Goal: Information Seeking & Learning: Learn about a topic

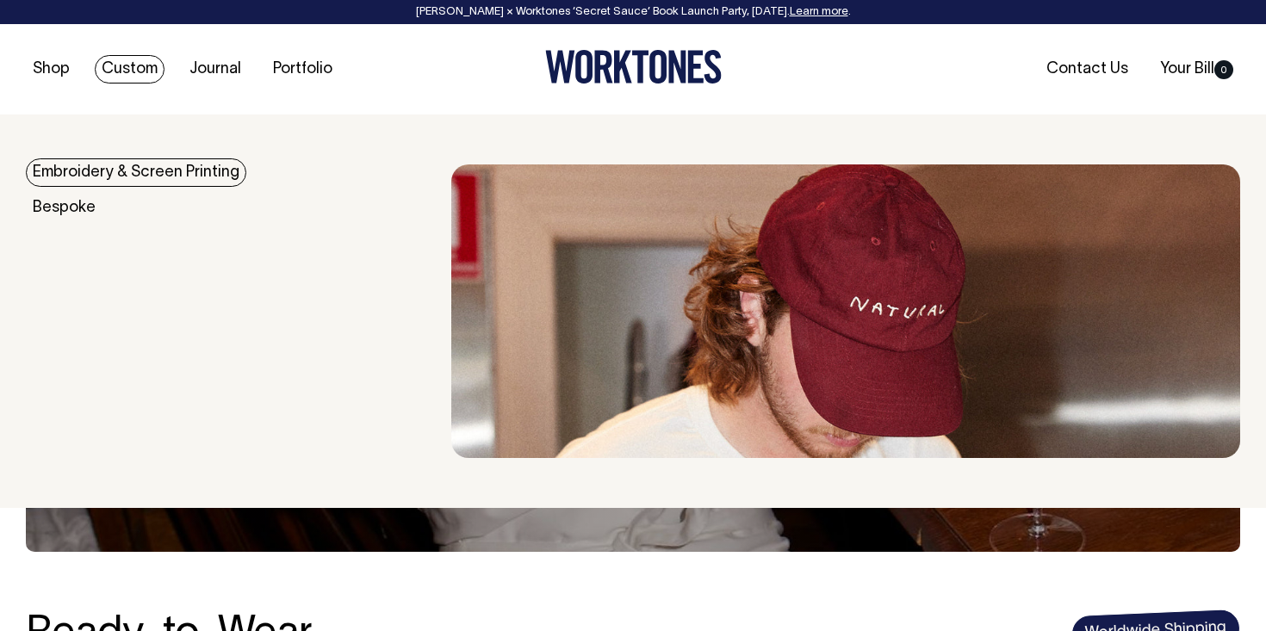
click at [117, 71] on link "Custom" at bounding box center [130, 69] width 70 height 28
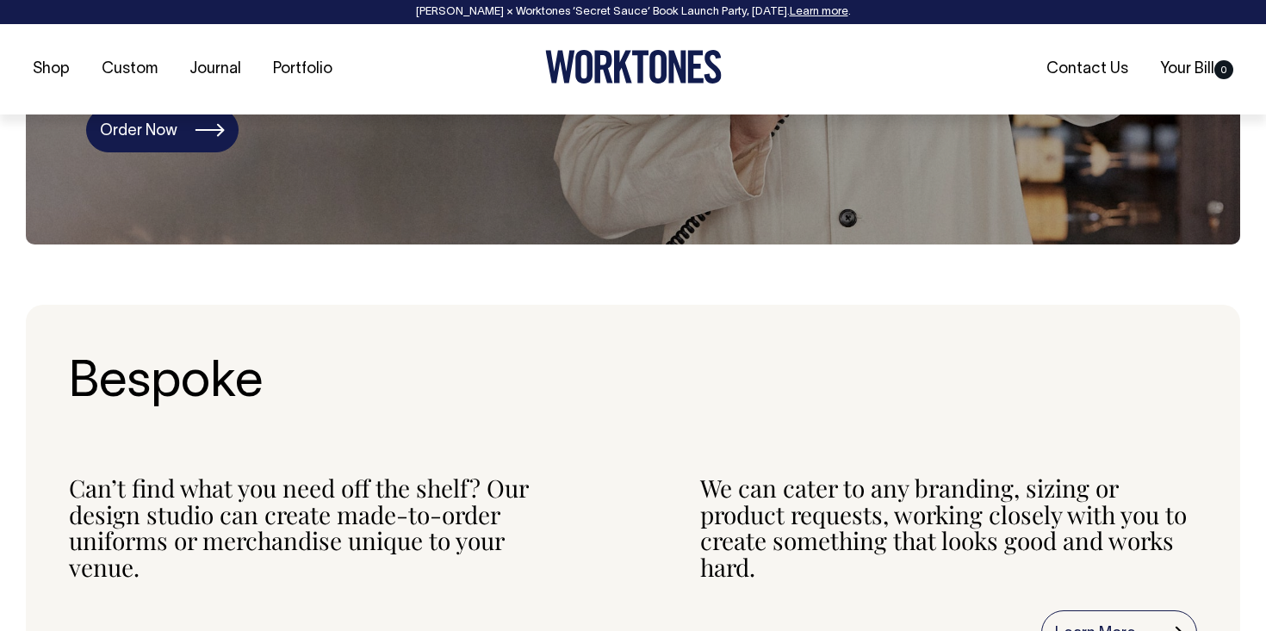
click at [224, 138] on link "Order Now" at bounding box center [162, 130] width 152 height 45
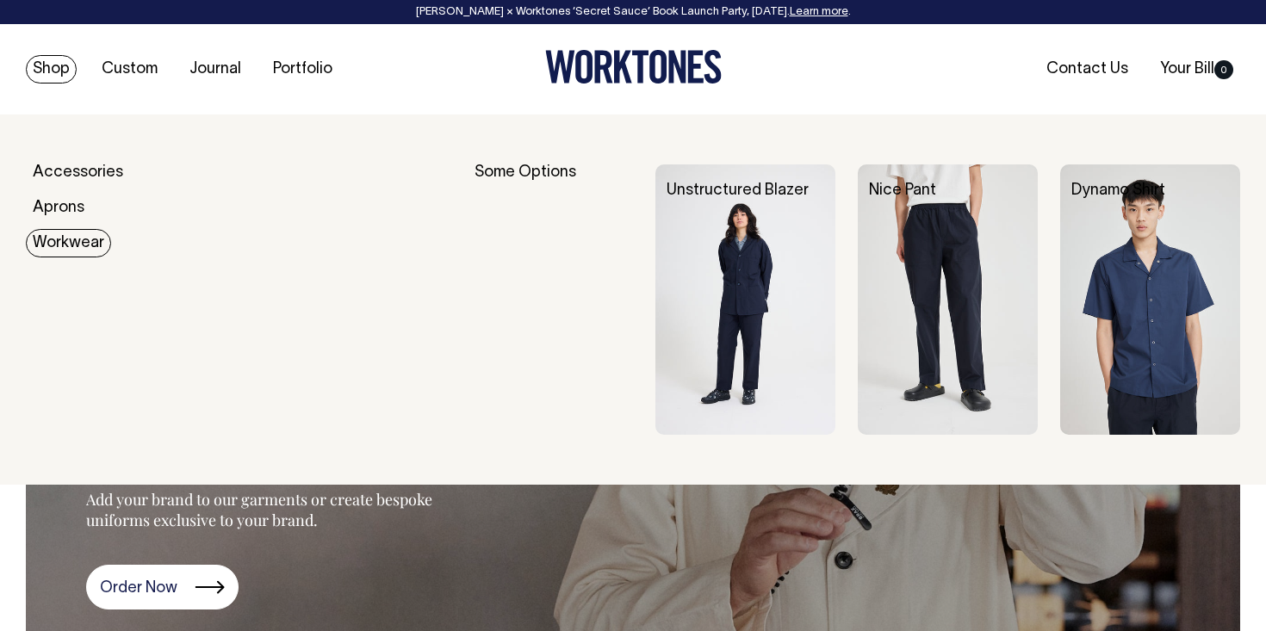
click at [75, 249] on link "Workwear" at bounding box center [68, 243] width 85 height 28
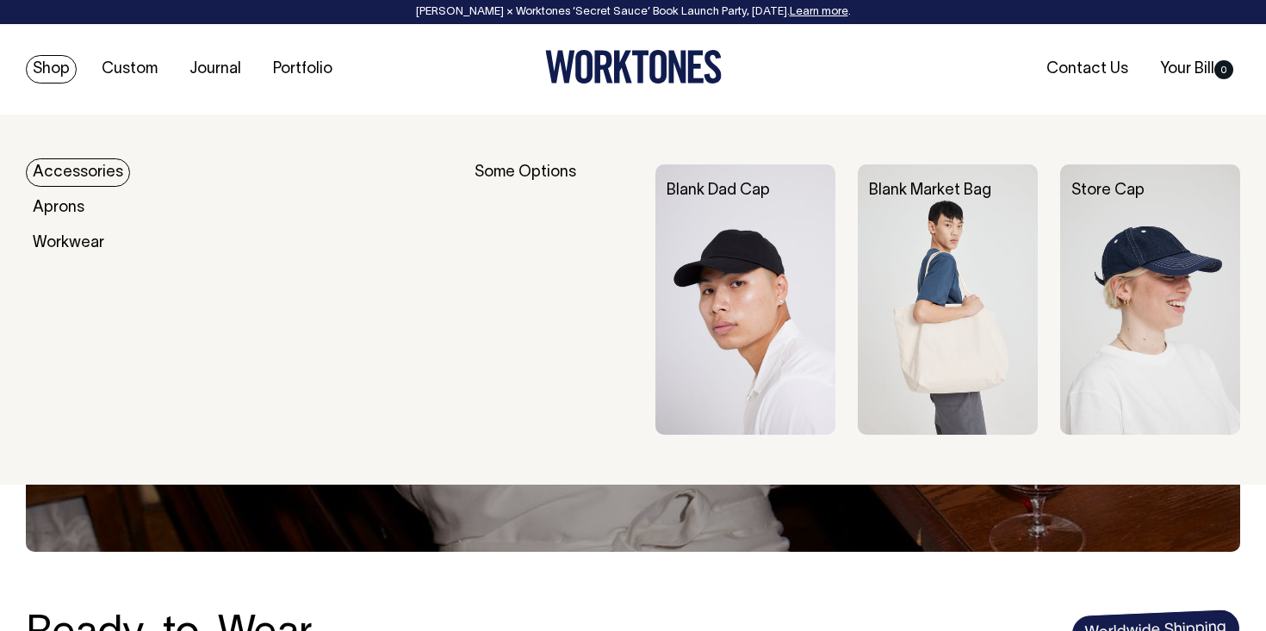
click at [86, 177] on link "Accessories" at bounding box center [78, 172] width 104 height 28
click at [1190, 264] on img at bounding box center [1150, 299] width 180 height 270
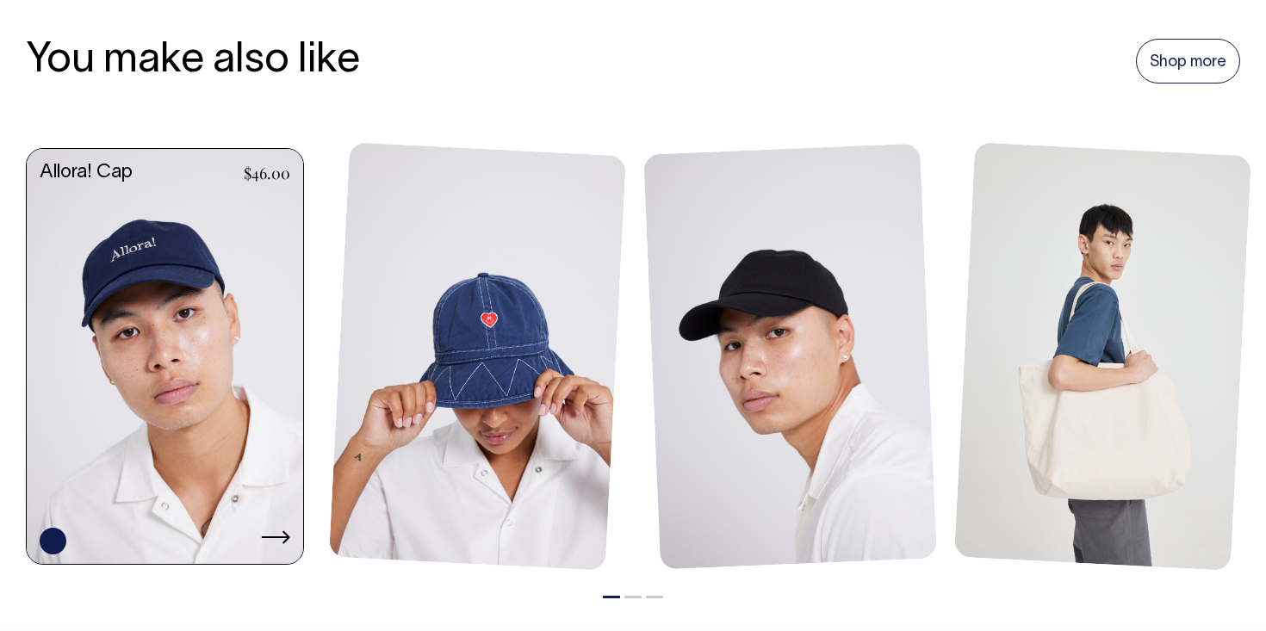
scroll to position [1174, 0]
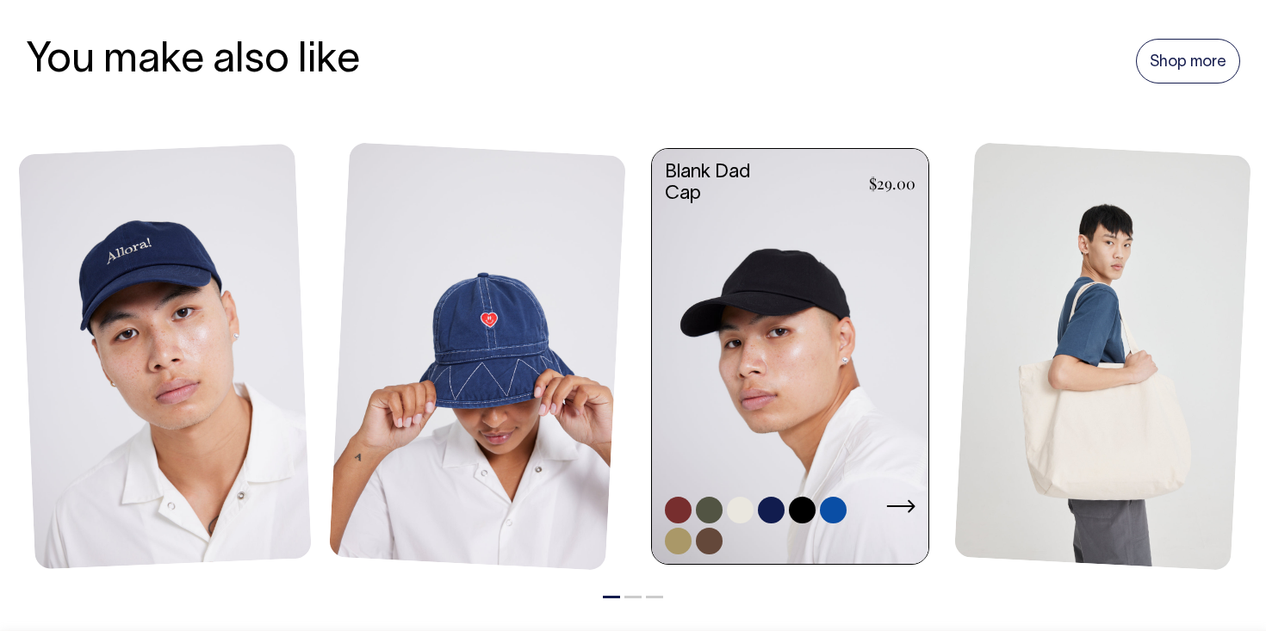
click at [831, 423] on link at bounding box center [790, 358] width 276 height 419
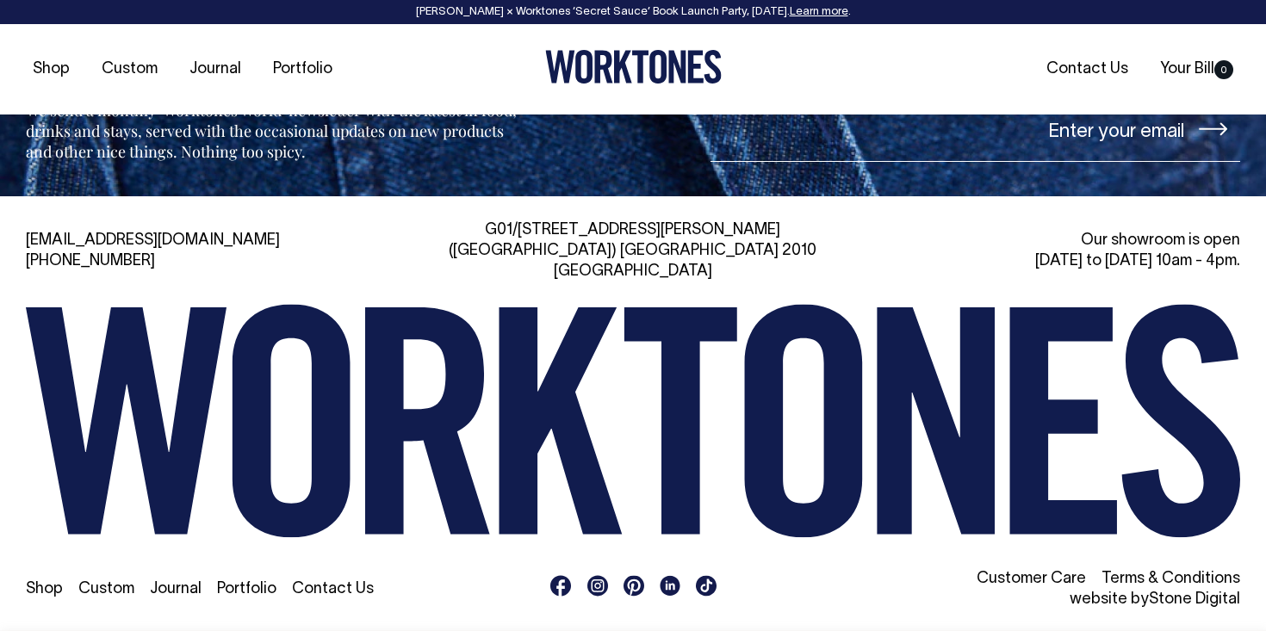
scroll to position [2030, 0]
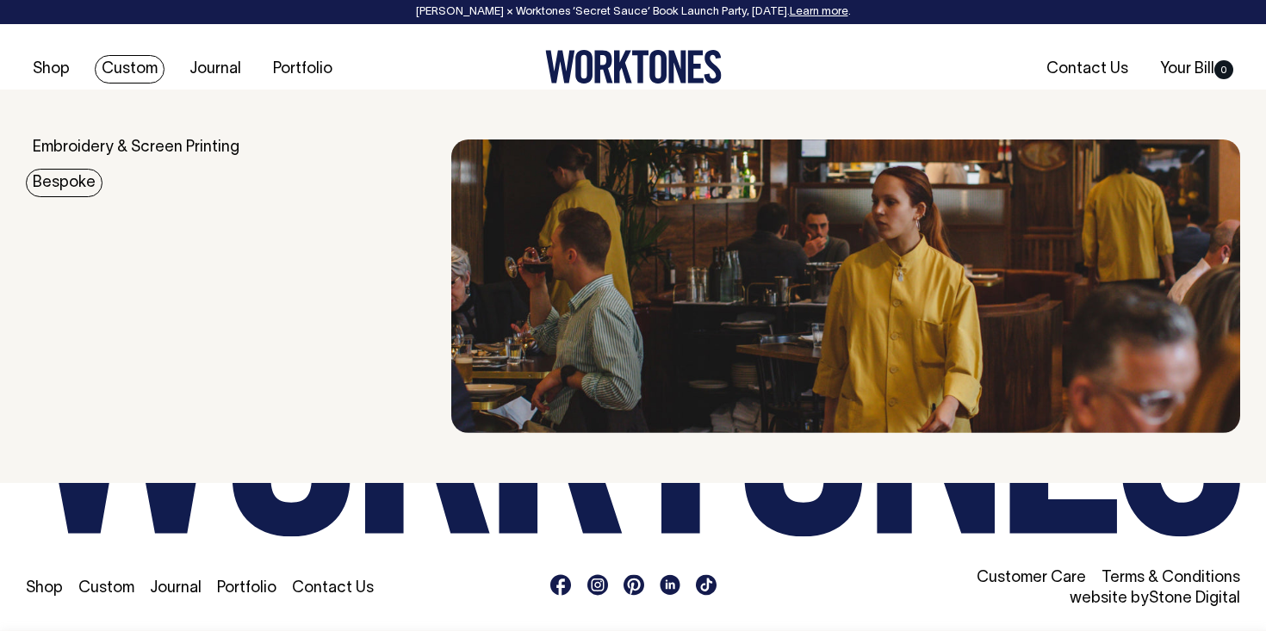
click at [102, 182] on div "Bespoke" at bounding box center [238, 183] width 425 height 17
click at [81, 184] on link "Bespoke" at bounding box center [64, 183] width 77 height 28
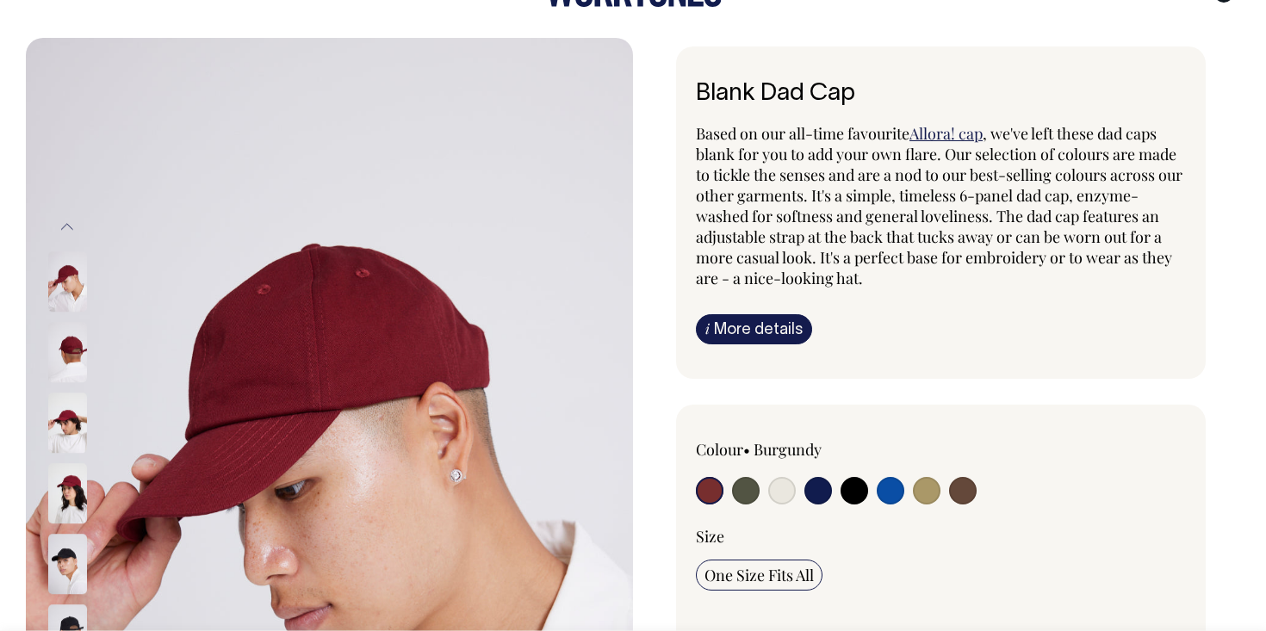
click at [896, 487] on input "radio" at bounding box center [891, 491] width 28 height 28
radio input "true"
select select "Worker Blue"
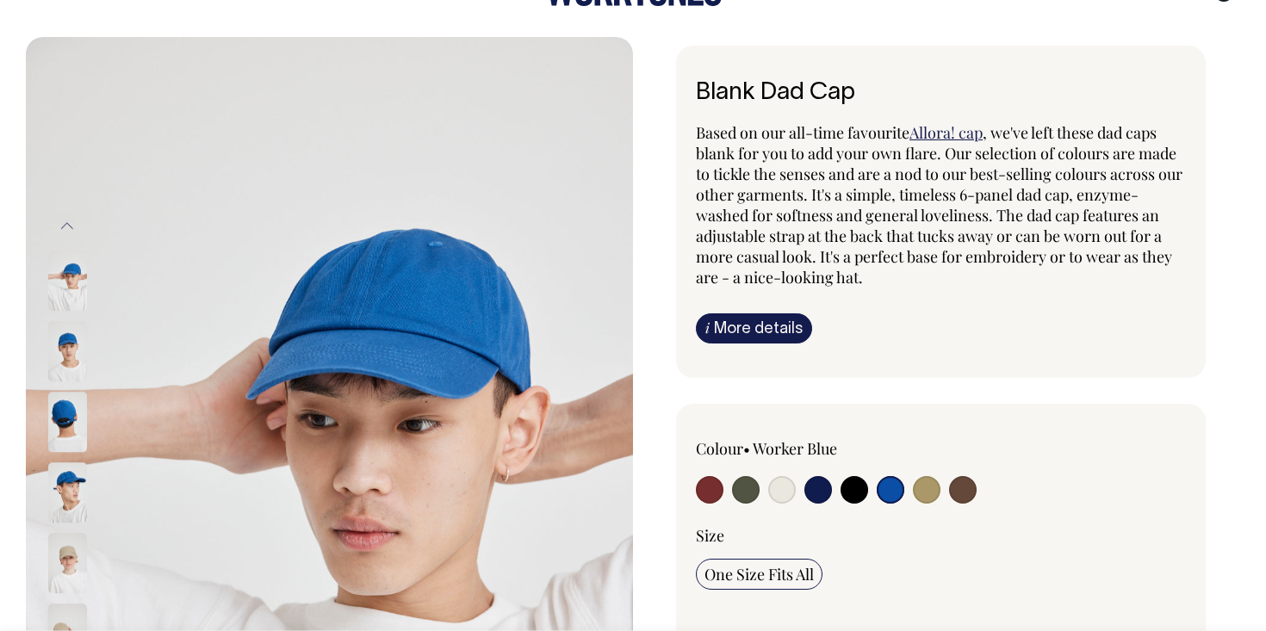
click at [926, 493] on input "radio" at bounding box center [927, 490] width 28 height 28
radio input "true"
select select "Washed Khaki"
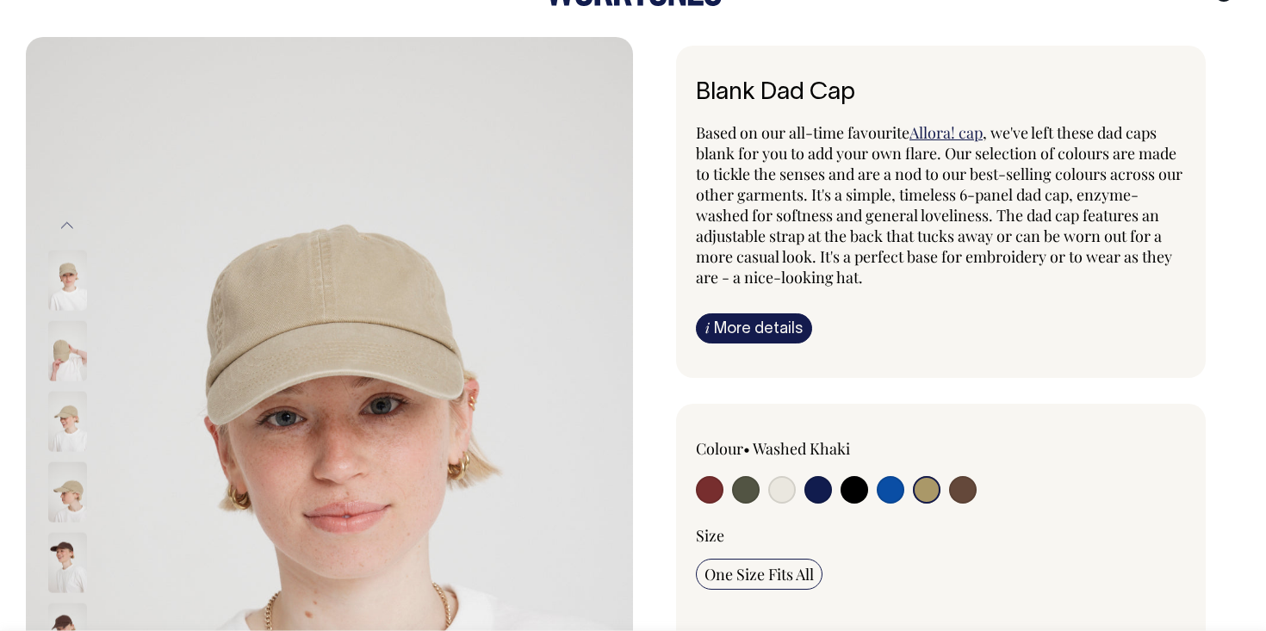
click at [727, 497] on div at bounding box center [794, 492] width 196 height 32
click at [735, 497] on input "radio" at bounding box center [746, 490] width 28 height 28
radio input "true"
select select "Olive"
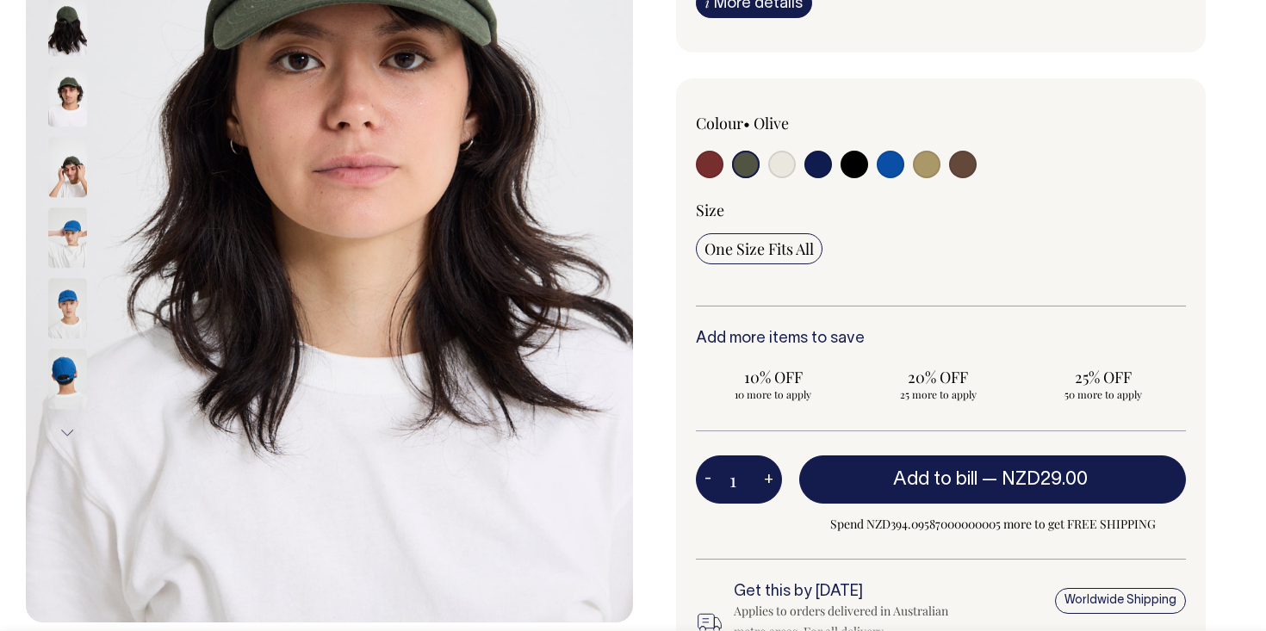
click at [58, 377] on img at bounding box center [67, 379] width 39 height 60
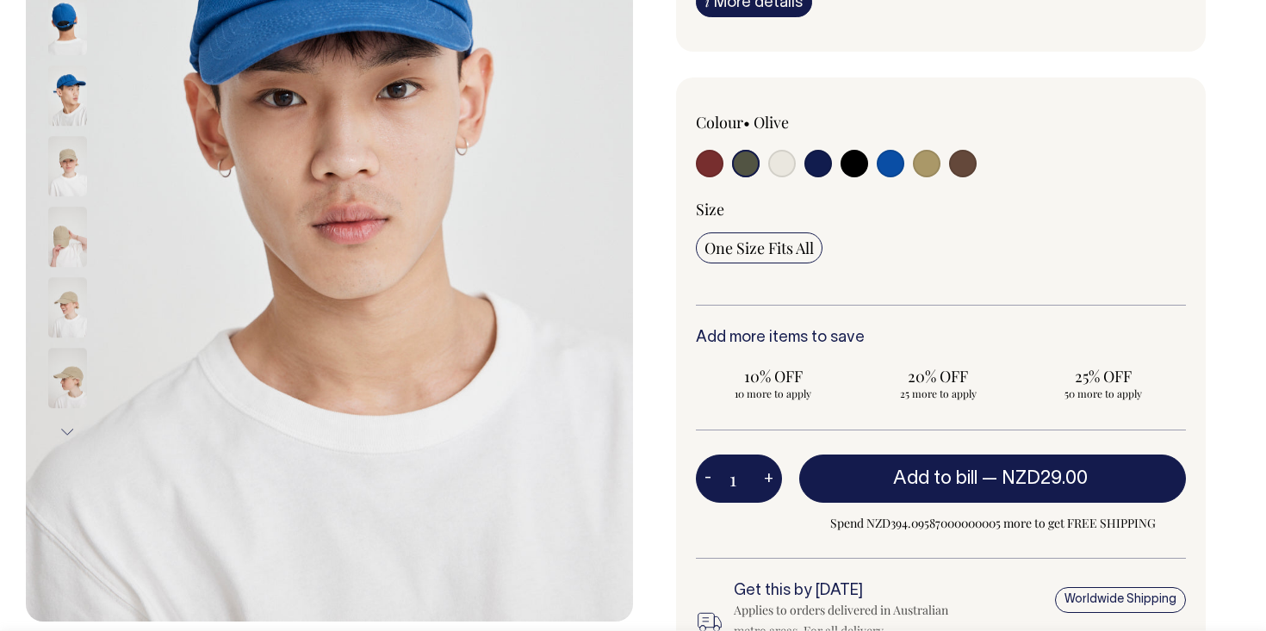
click at [65, 88] on img at bounding box center [67, 95] width 39 height 60
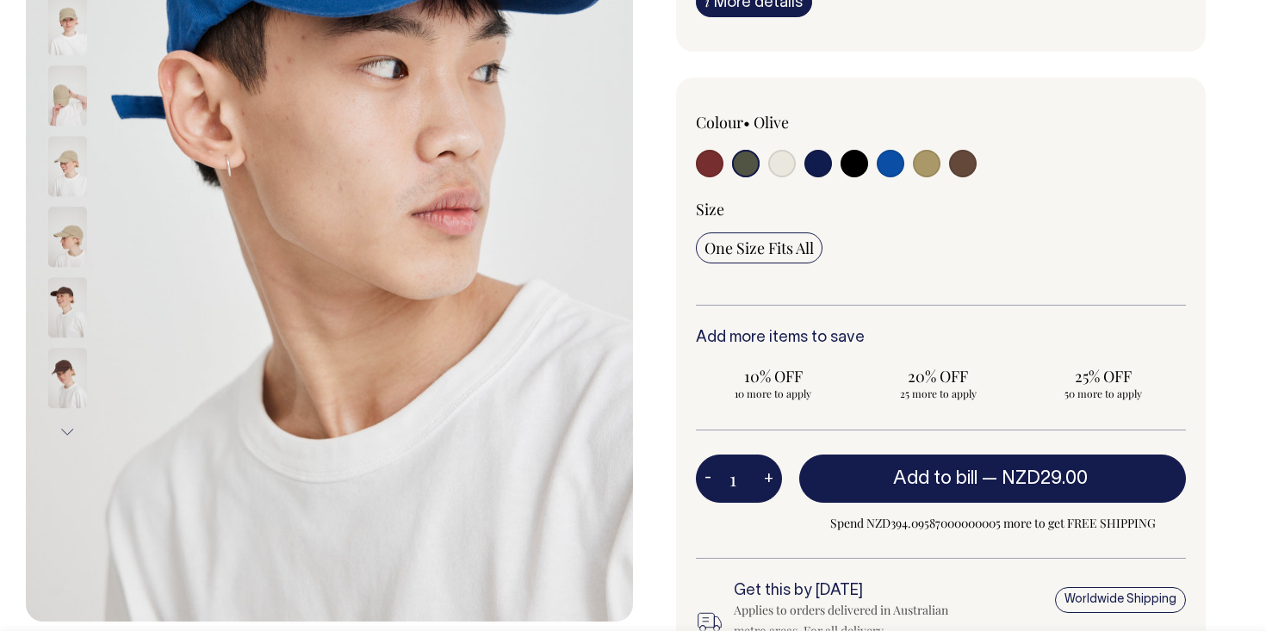
click at [74, 34] on img at bounding box center [67, 25] width 39 height 60
click at [748, 158] on input "radio" at bounding box center [746, 164] width 28 height 28
click at [748, 165] on input "radio" at bounding box center [746, 164] width 28 height 28
click at [921, 164] on input "radio" at bounding box center [927, 164] width 28 height 28
radio input "true"
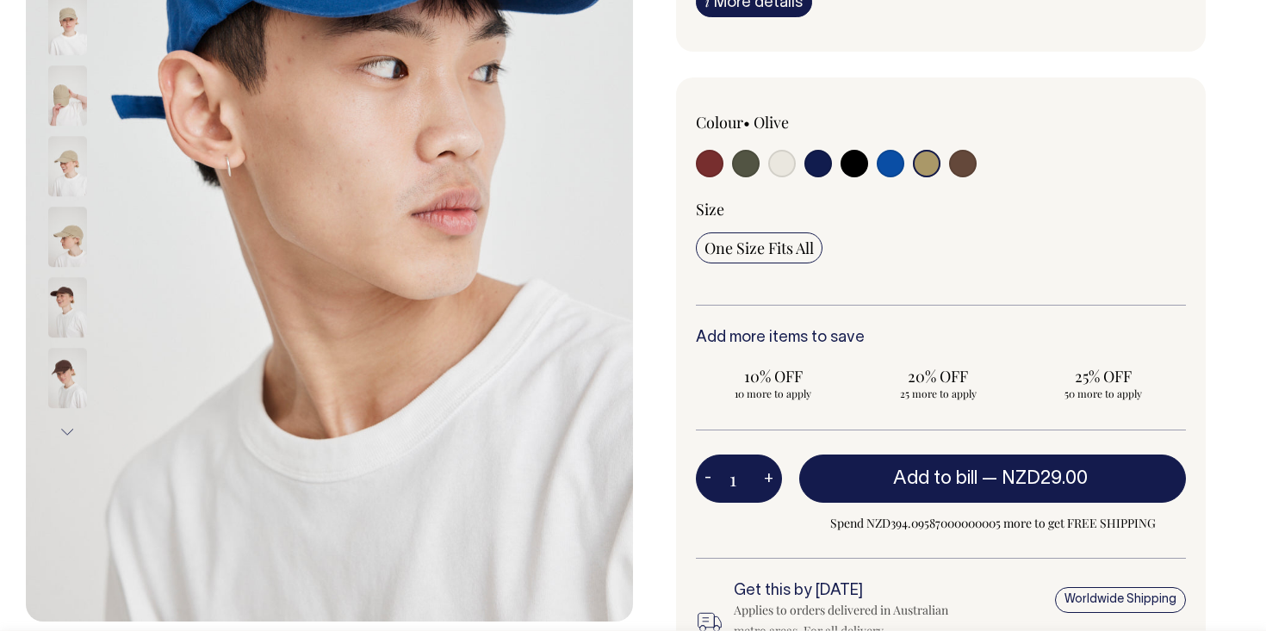
radio input "true"
select select "Washed Khaki"
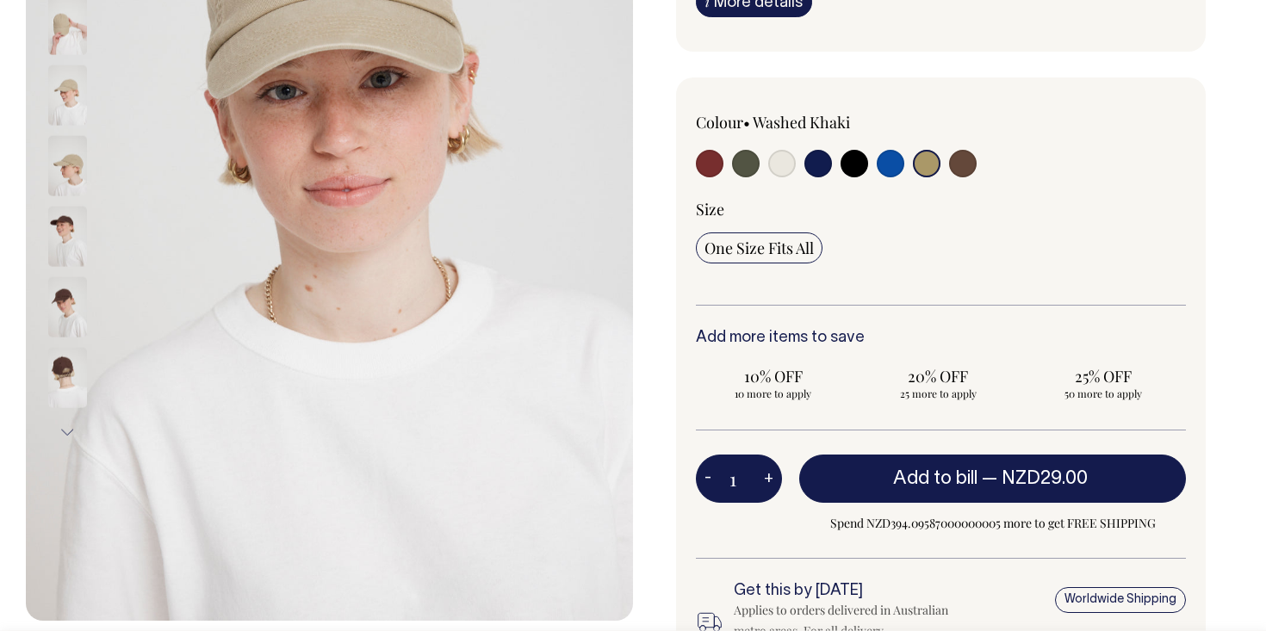
click at [750, 161] on input "radio" at bounding box center [746, 164] width 28 height 28
radio input "true"
select select "Olive"
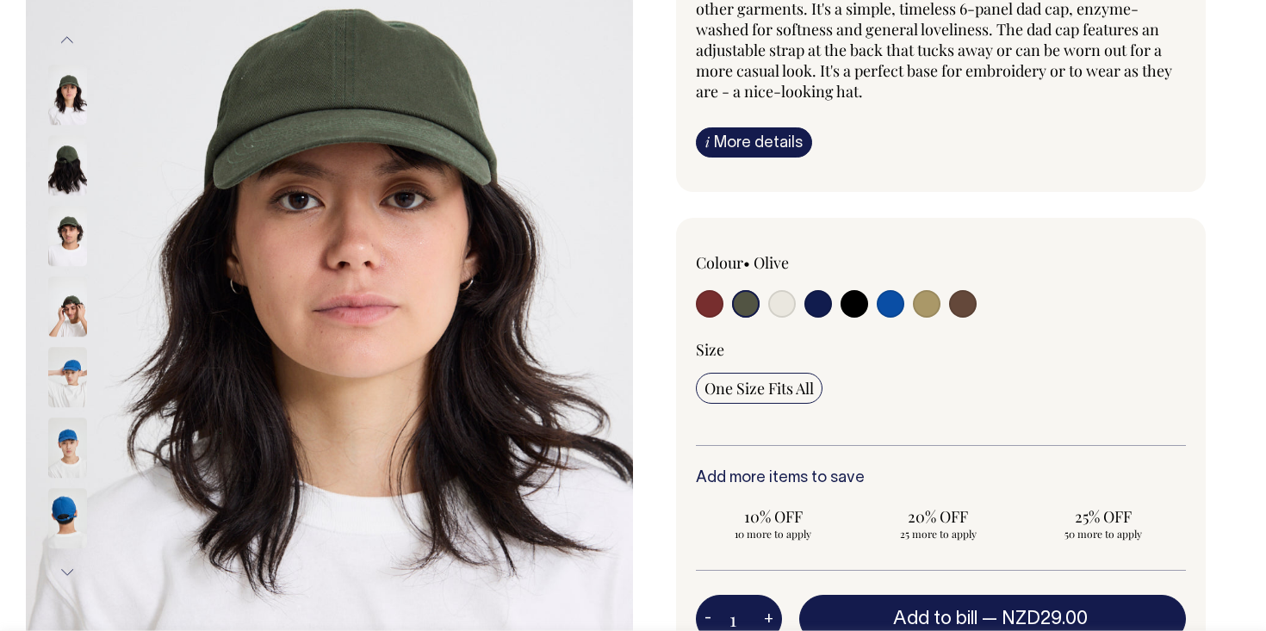
scroll to position [264, 0]
click at [78, 162] on img at bounding box center [67, 165] width 39 height 60
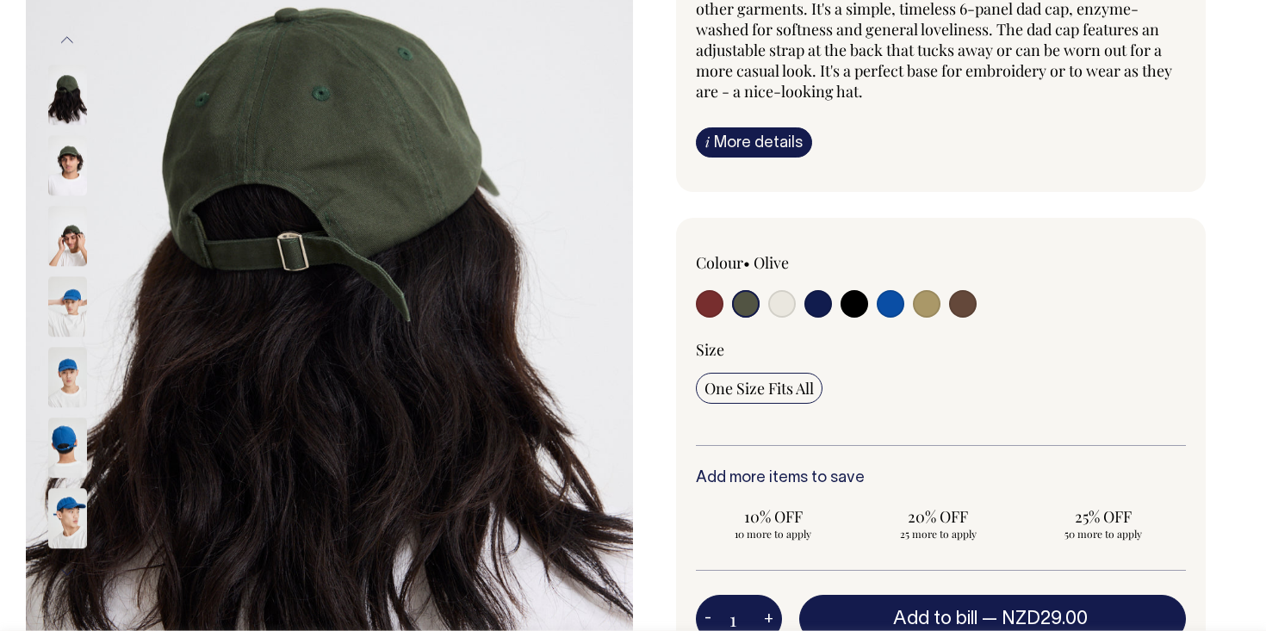
click at [68, 155] on img at bounding box center [67, 165] width 39 height 60
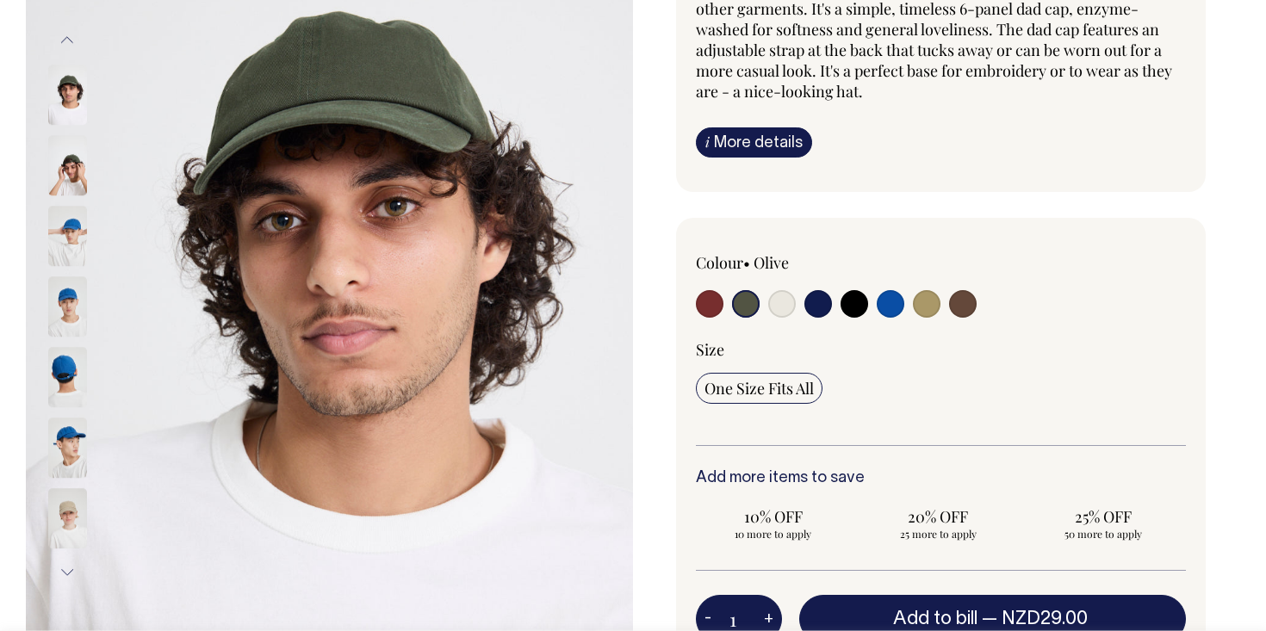
click at [67, 40] on button "Previous" at bounding box center [67, 40] width 26 height 39
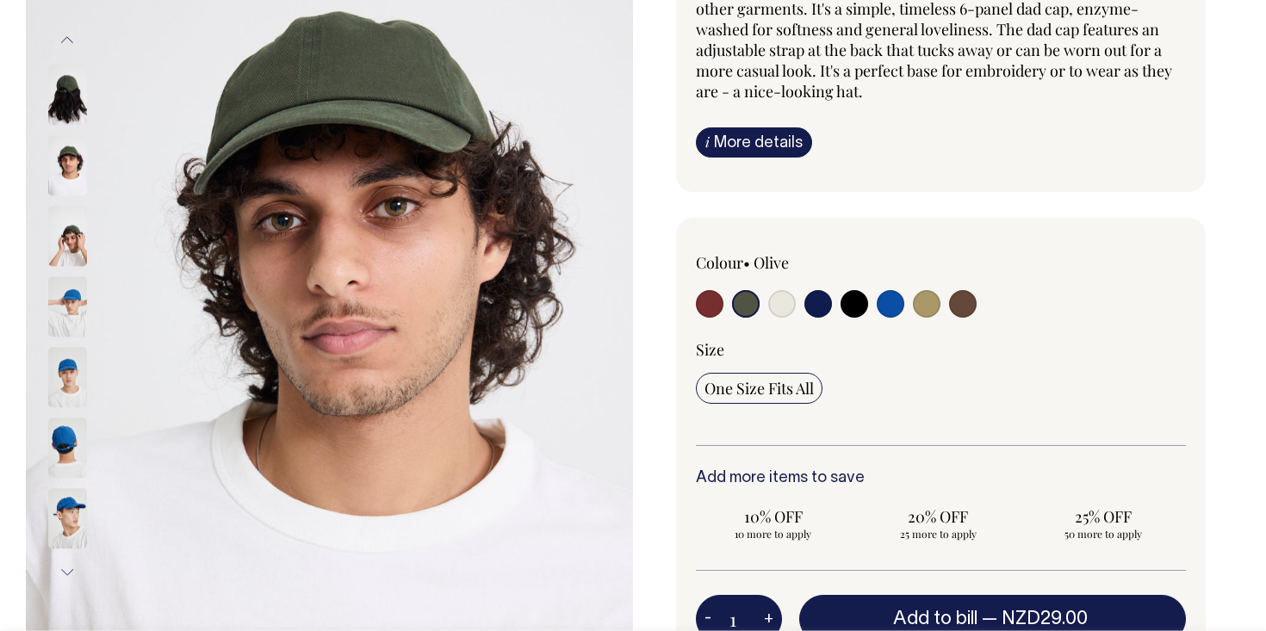
click at [67, 40] on button "Previous" at bounding box center [67, 40] width 26 height 39
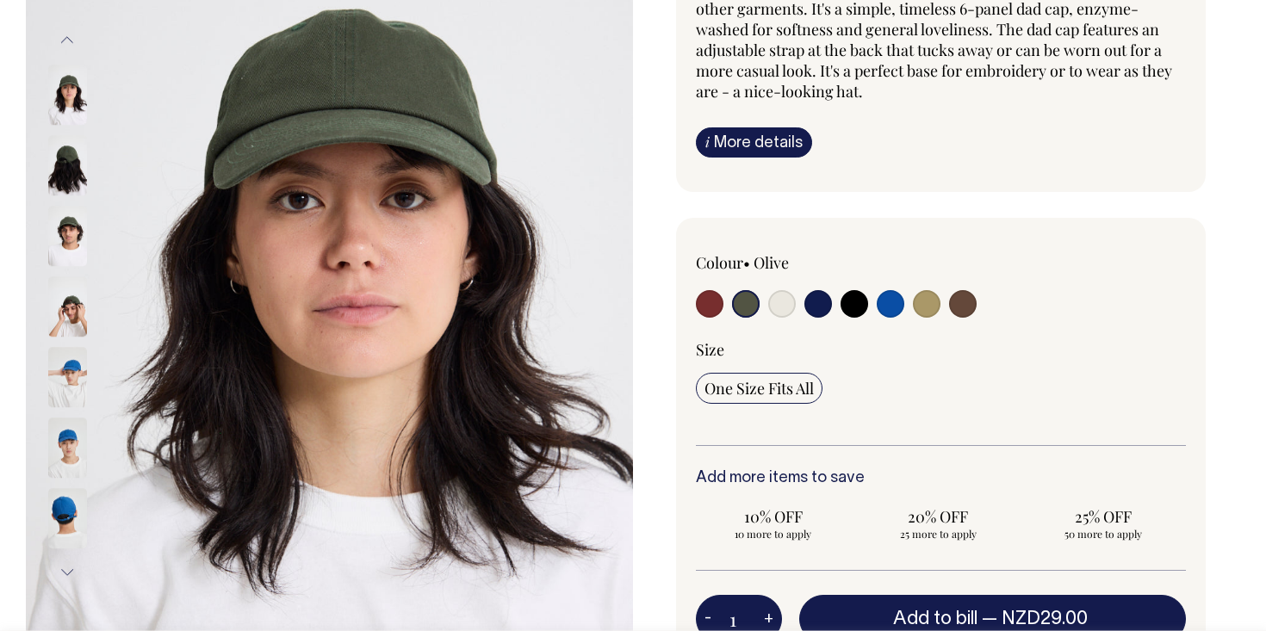
click at [68, 81] on img at bounding box center [67, 95] width 39 height 60
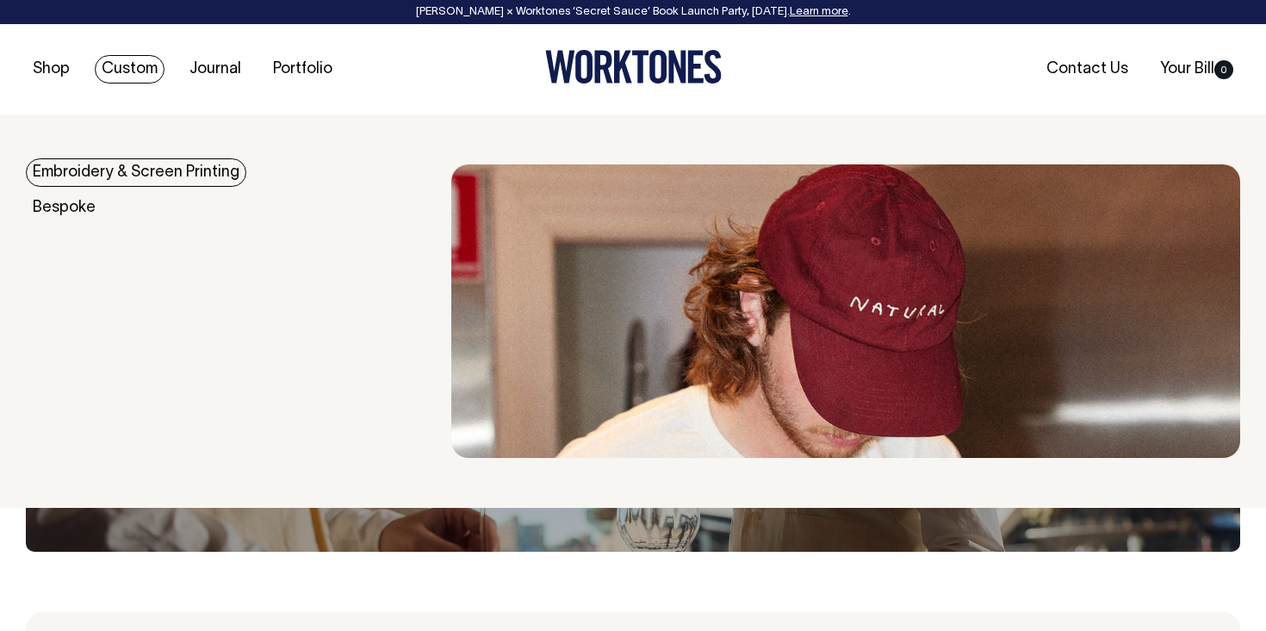
click at [92, 173] on link "Embroidery & Screen Printing" at bounding box center [136, 172] width 220 height 28
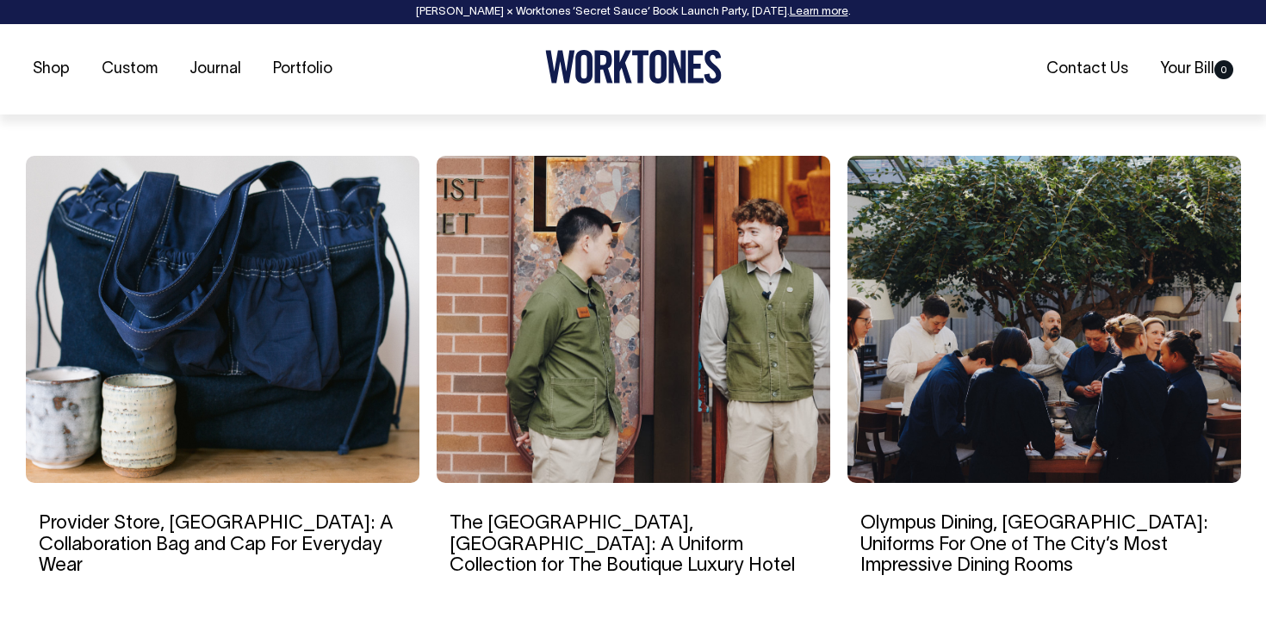
scroll to position [2693, 0]
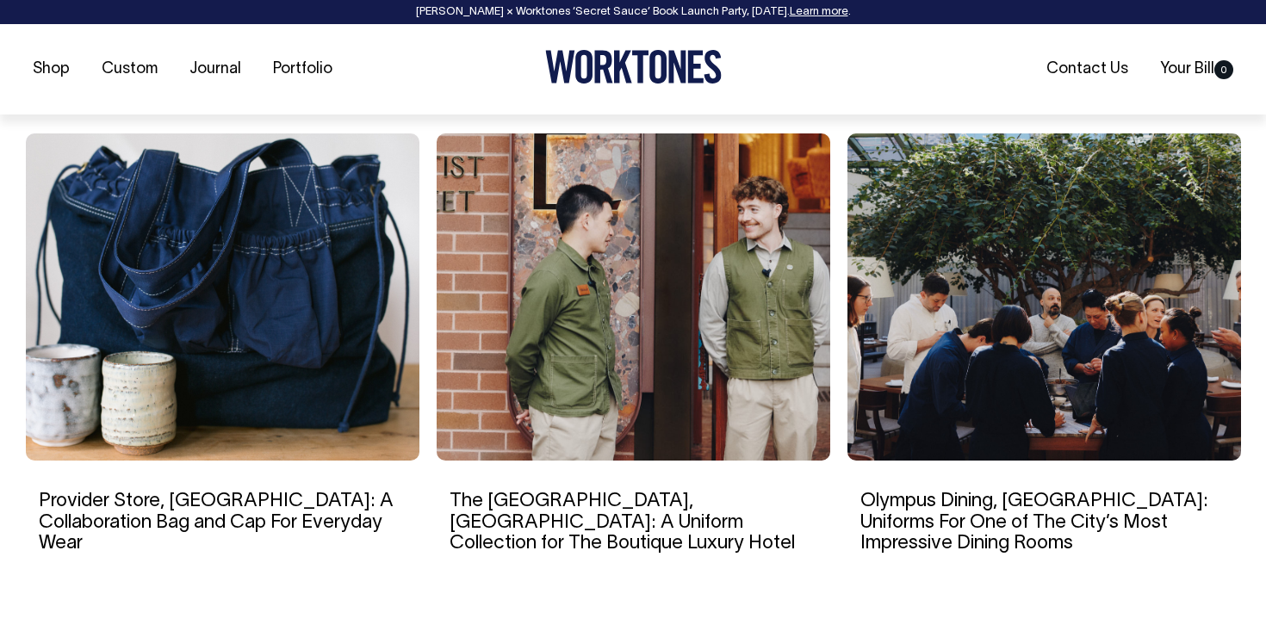
click at [584, 335] on img at bounding box center [634, 296] width 394 height 327
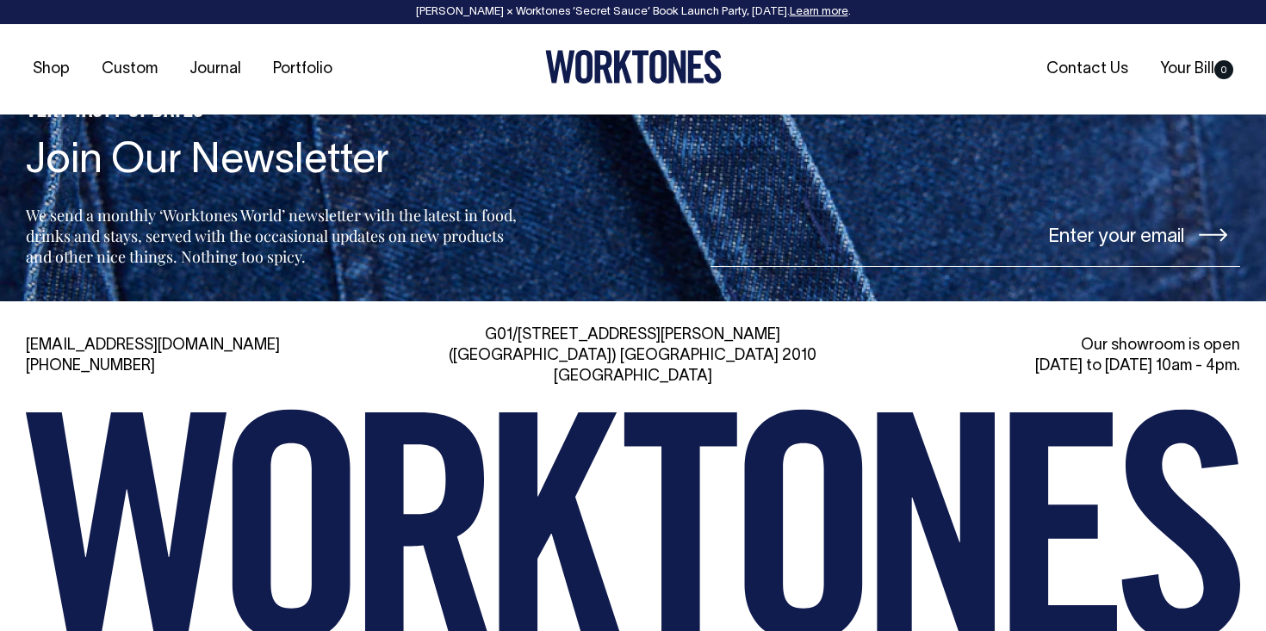
scroll to position [9222, 0]
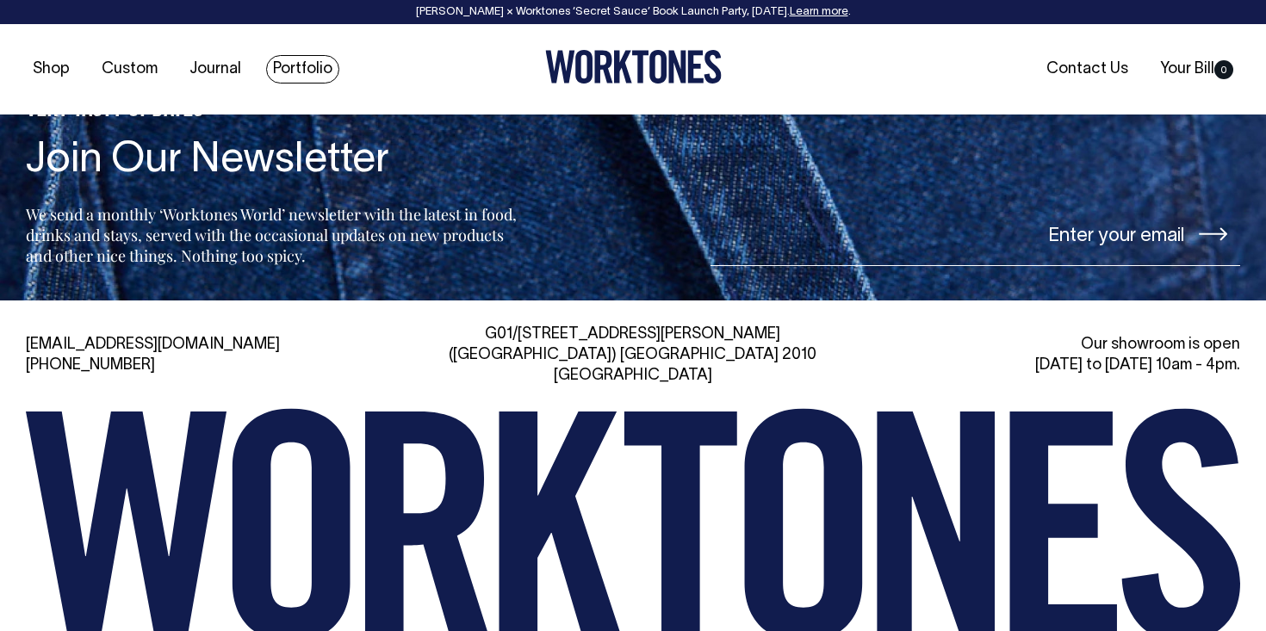
click at [290, 65] on link "Portfolio" at bounding box center [302, 69] width 73 height 28
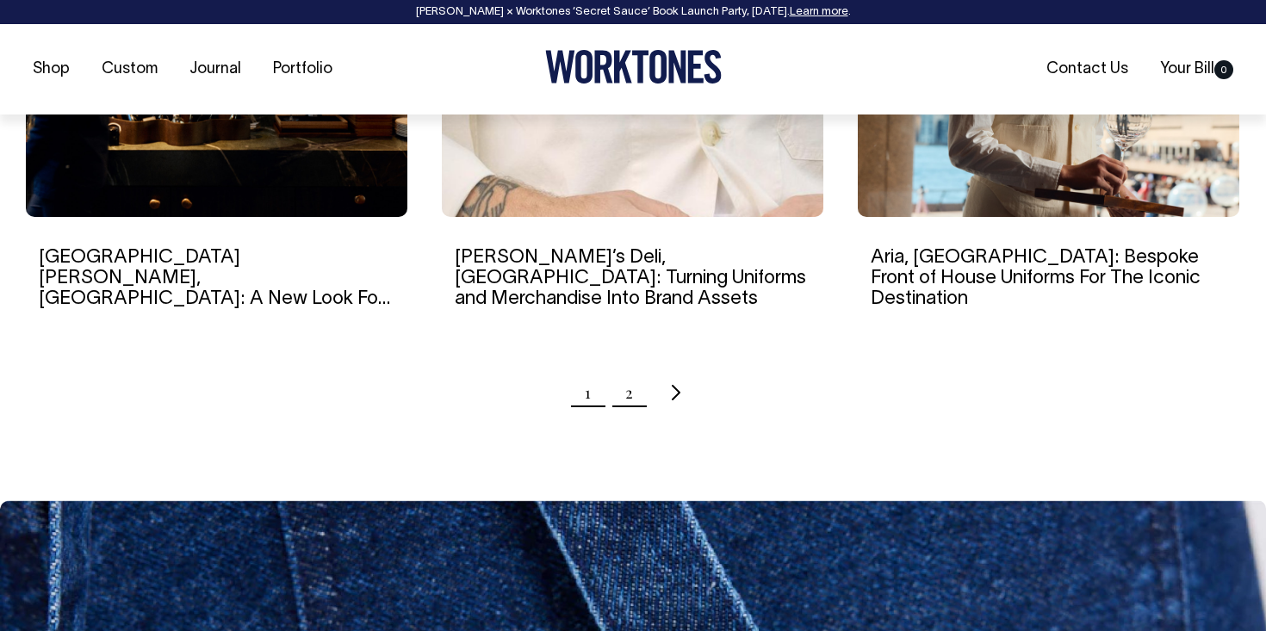
click at [630, 403] on link "2" at bounding box center [629, 392] width 8 height 43
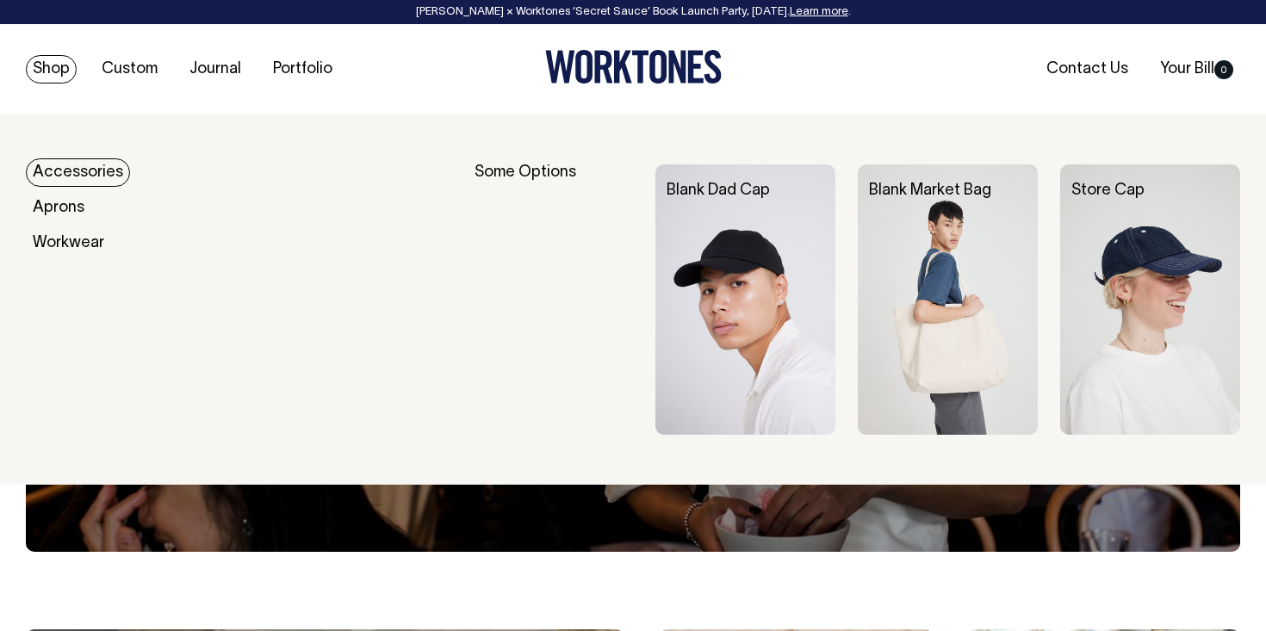
click at [63, 69] on link "Shop" at bounding box center [51, 69] width 51 height 28
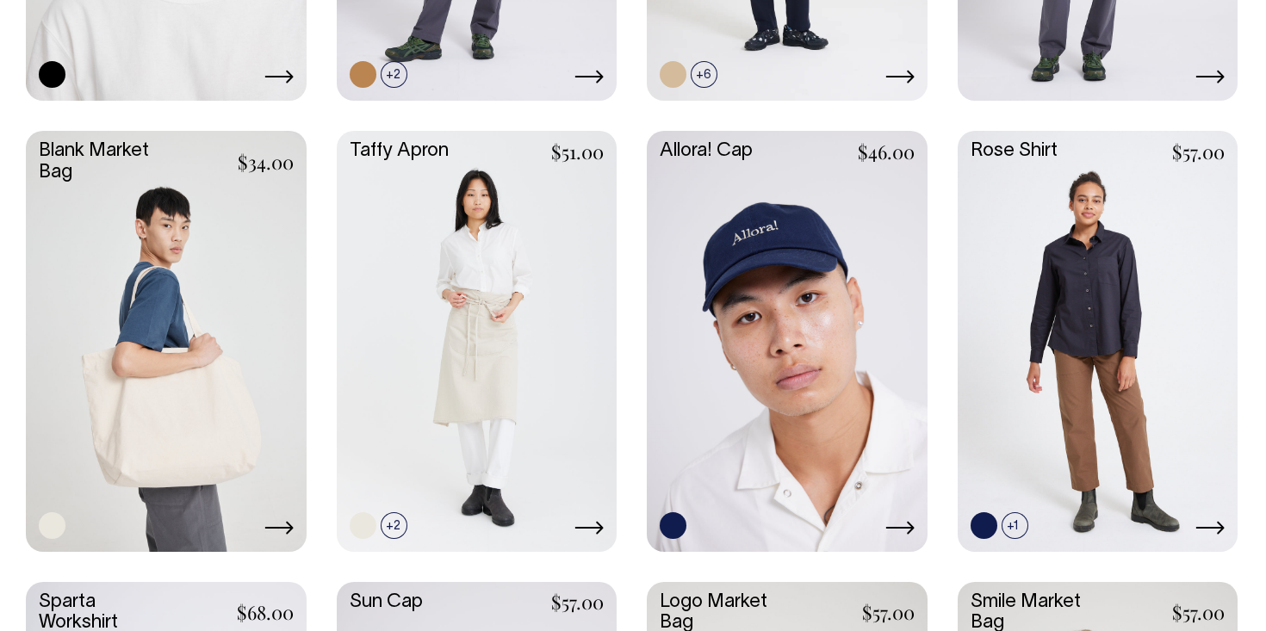
scroll to position [2528, 0]
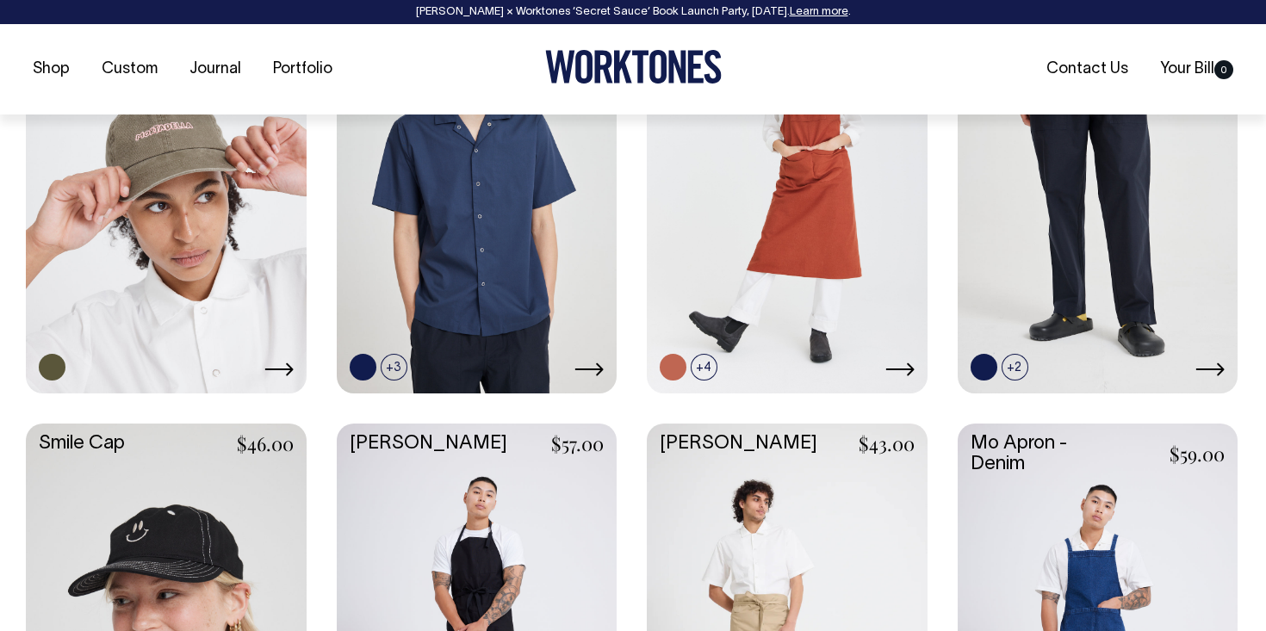
click at [1115, 578] on link at bounding box center [1098, 632] width 281 height 417
click at [779, 276] on link at bounding box center [787, 180] width 281 height 417
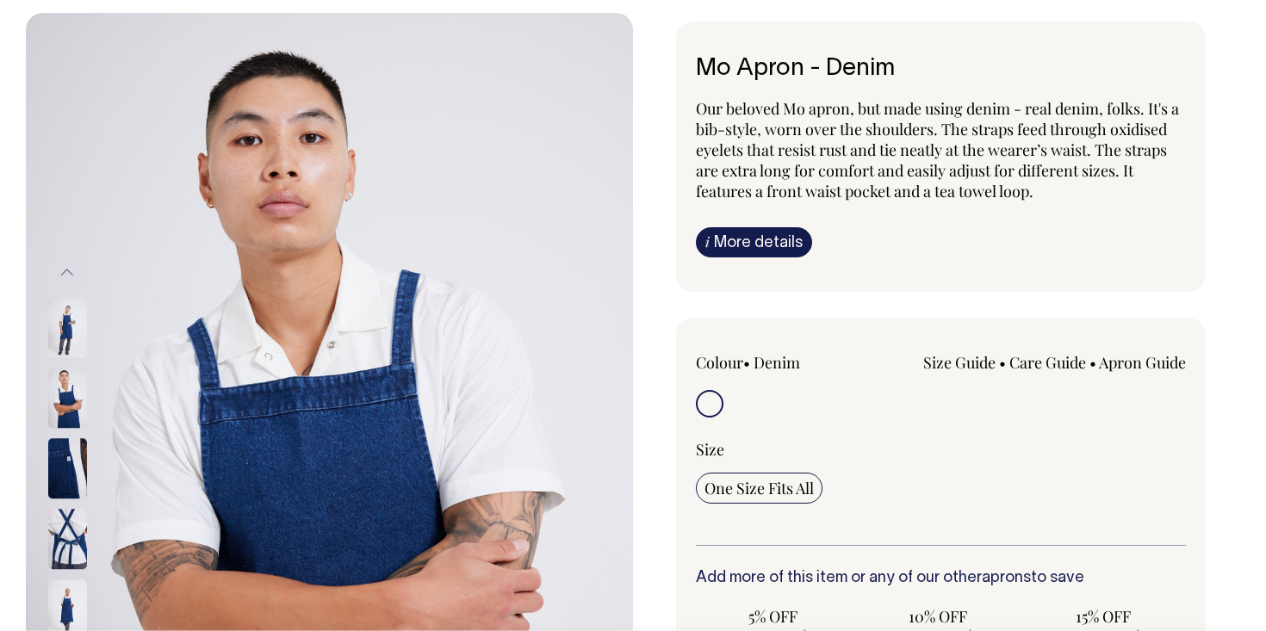
scroll to position [102, 0]
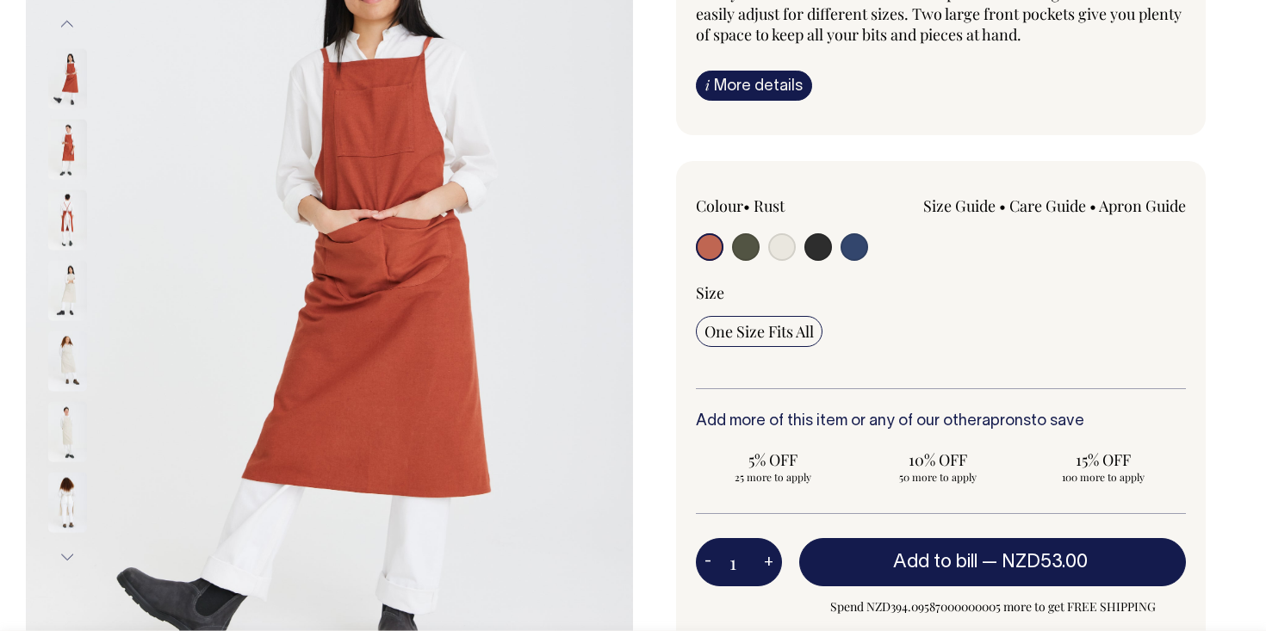
scroll to position [280, 0]
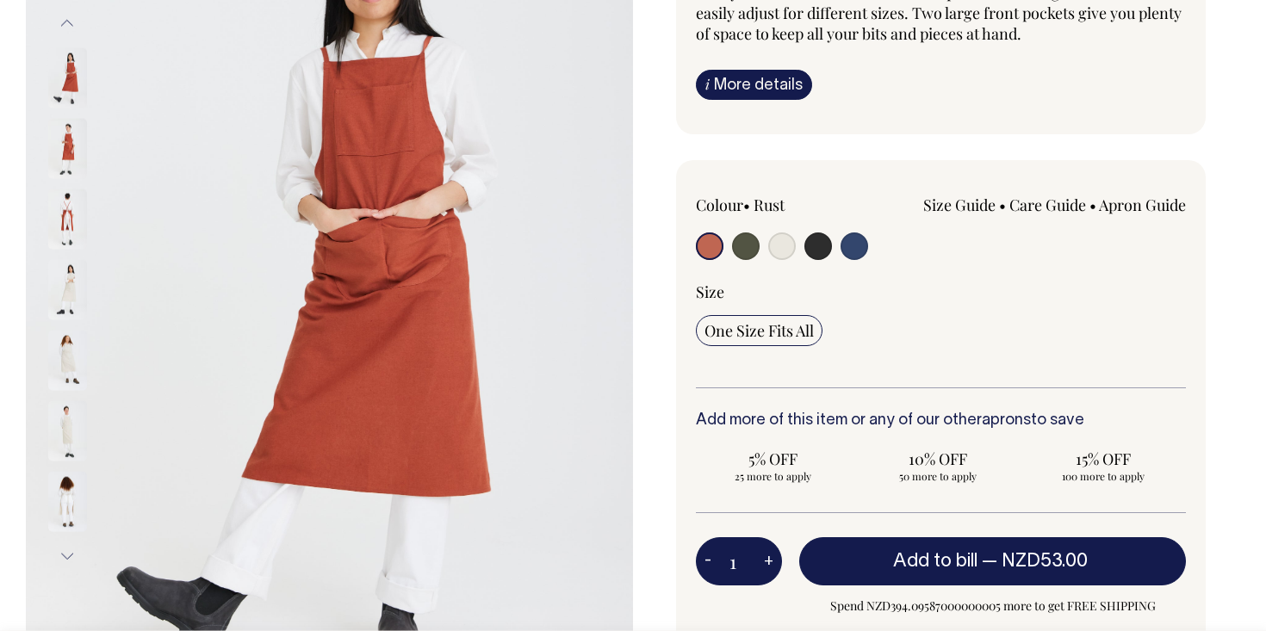
click at [740, 247] on input "radio" at bounding box center [746, 247] width 28 height 28
radio input "true"
select select "Olive"
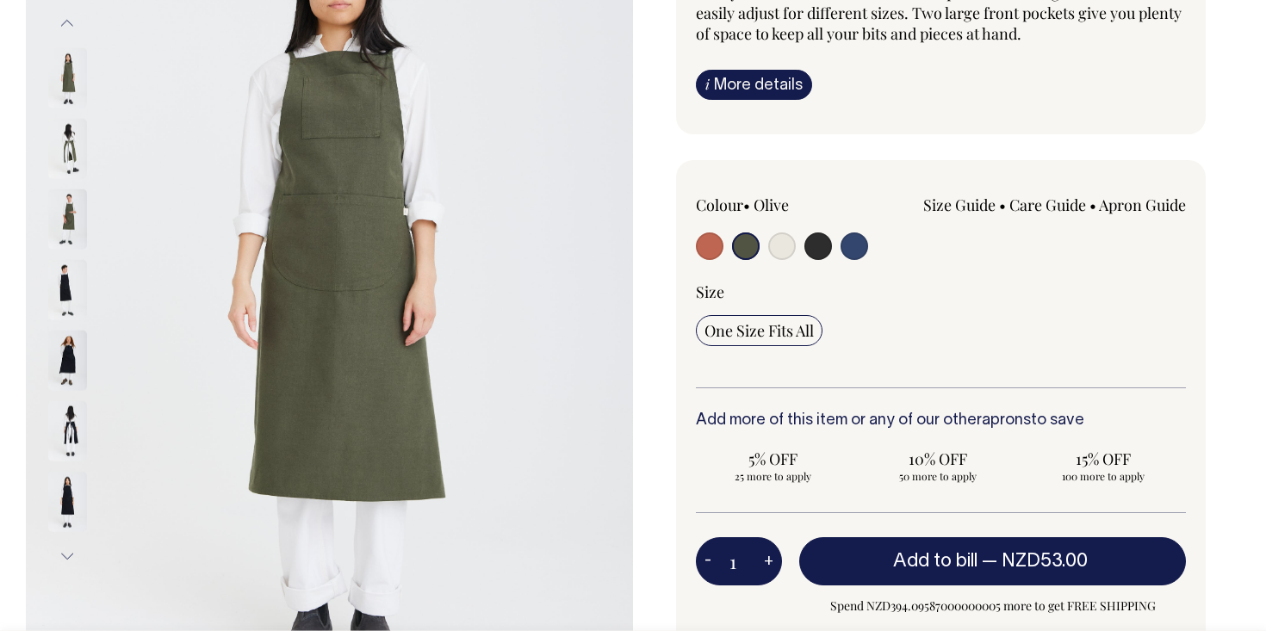
click at [779, 253] on input "radio" at bounding box center [782, 247] width 28 height 28
radio input "true"
select select "Natural"
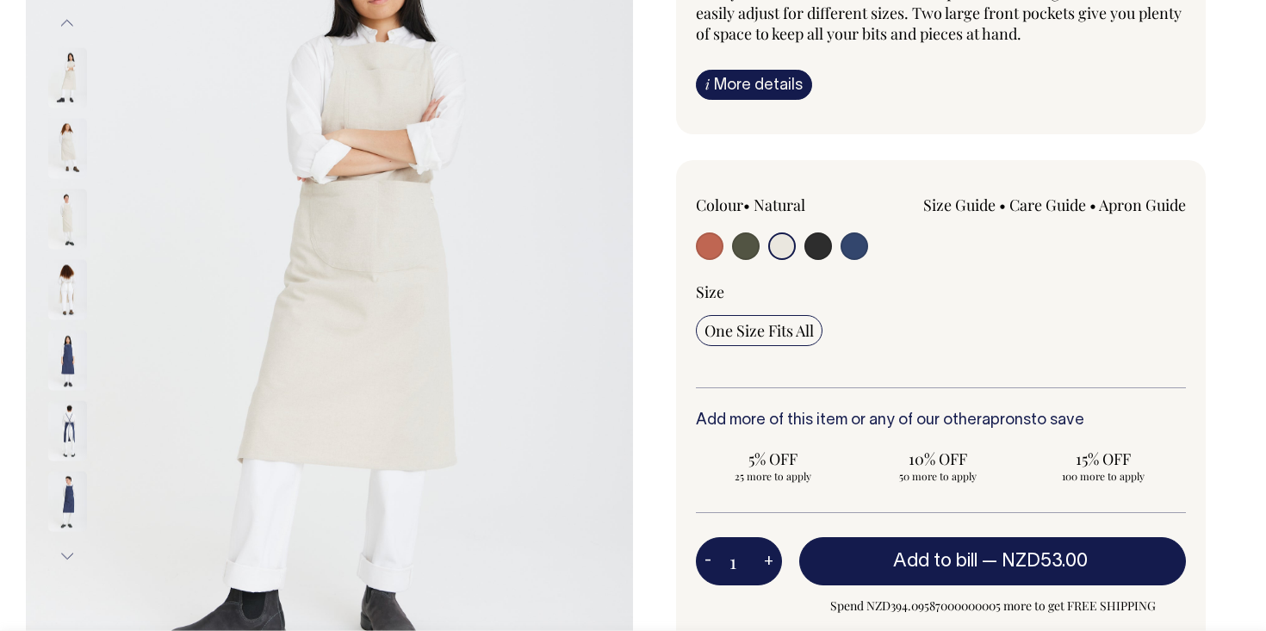
click at [821, 252] on input "radio" at bounding box center [818, 247] width 28 height 28
radio input "true"
select select "Charcoal"
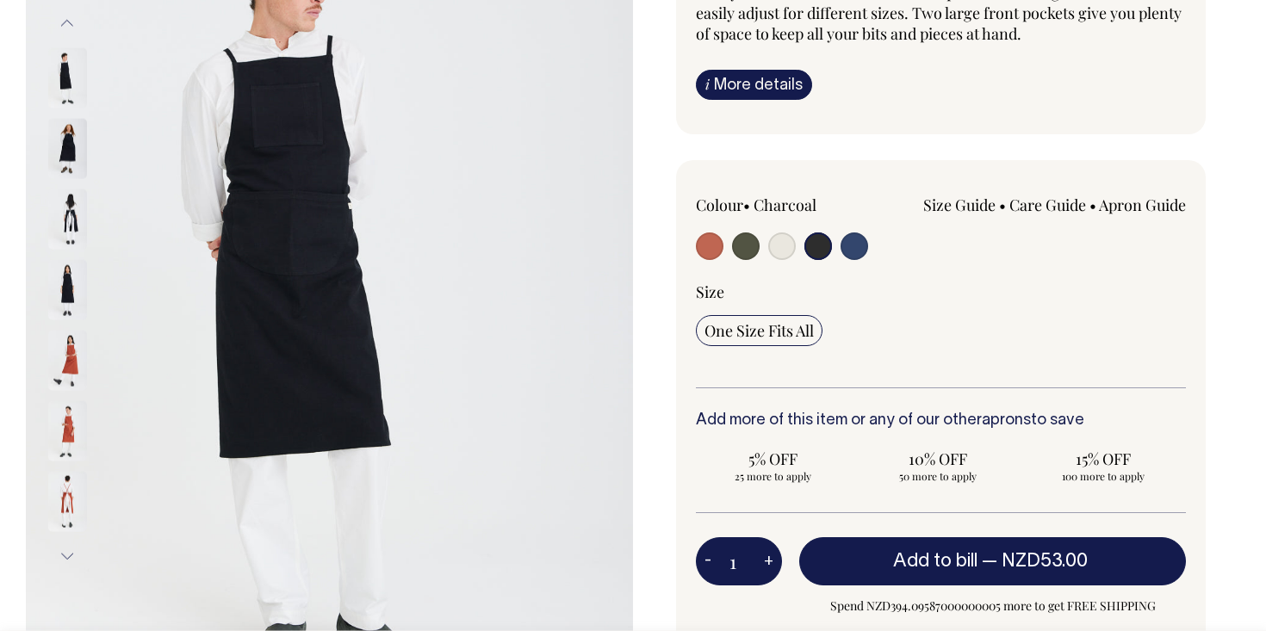
click at [775, 251] on input "radio" at bounding box center [782, 247] width 28 height 28
radio input "true"
select select "Natural"
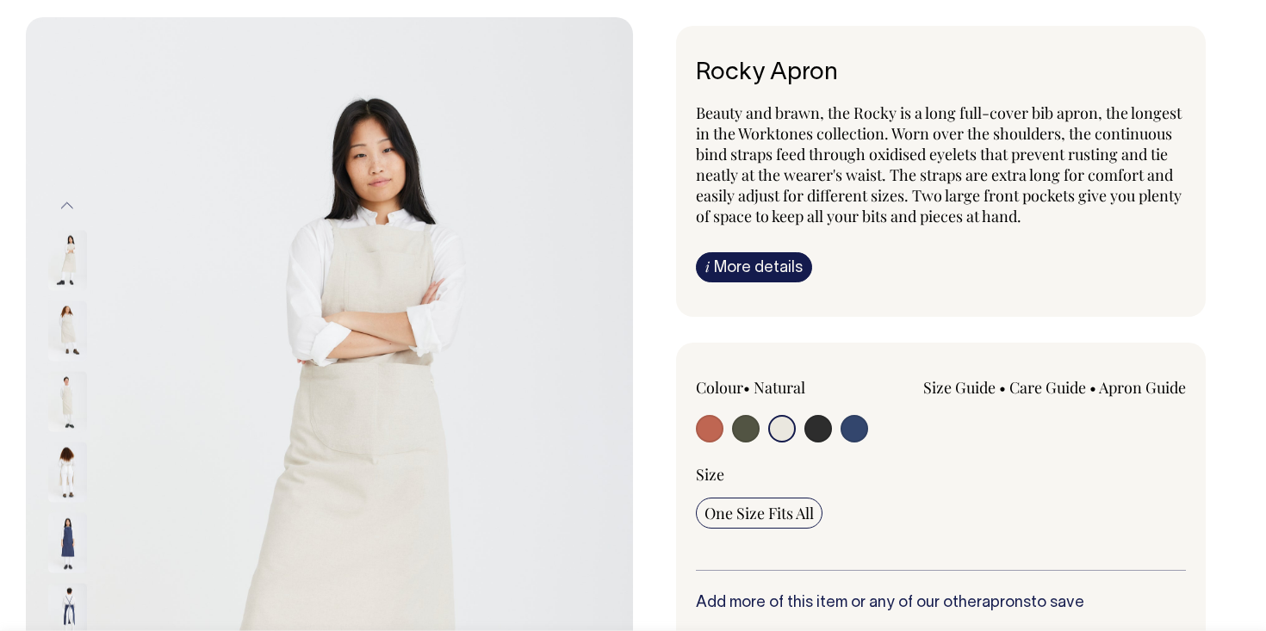
scroll to position [97, 0]
click at [724, 276] on link "i More details" at bounding box center [754, 267] width 116 height 30
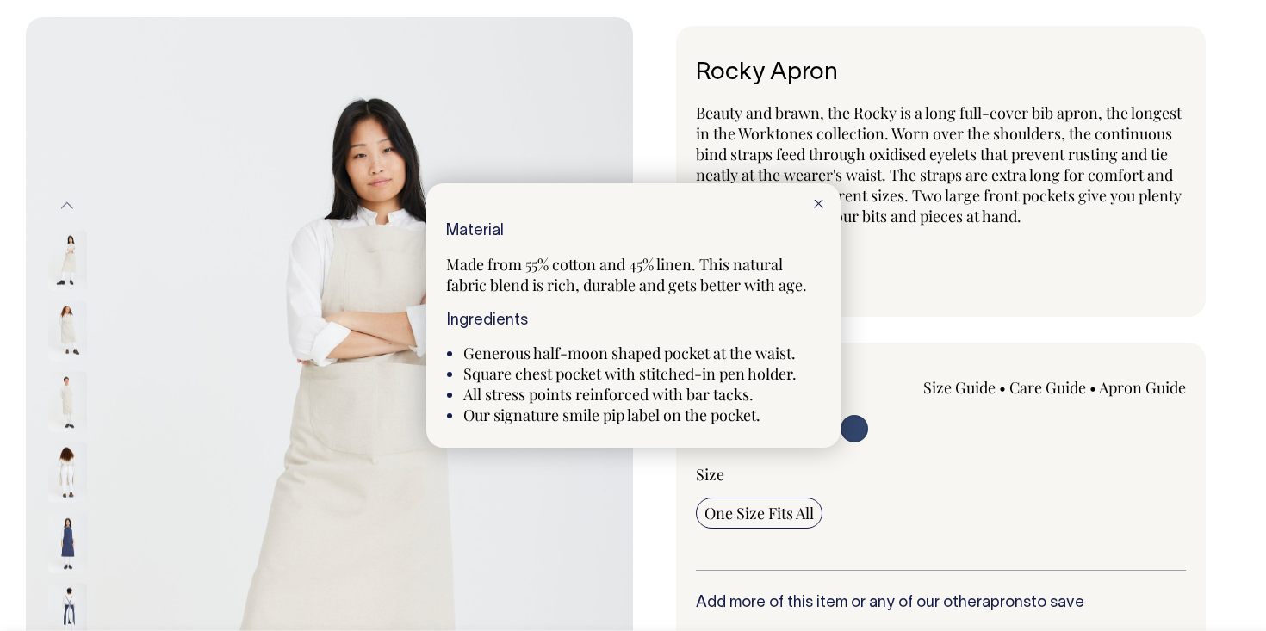
click at [902, 282] on div at bounding box center [633, 315] width 1266 height 631
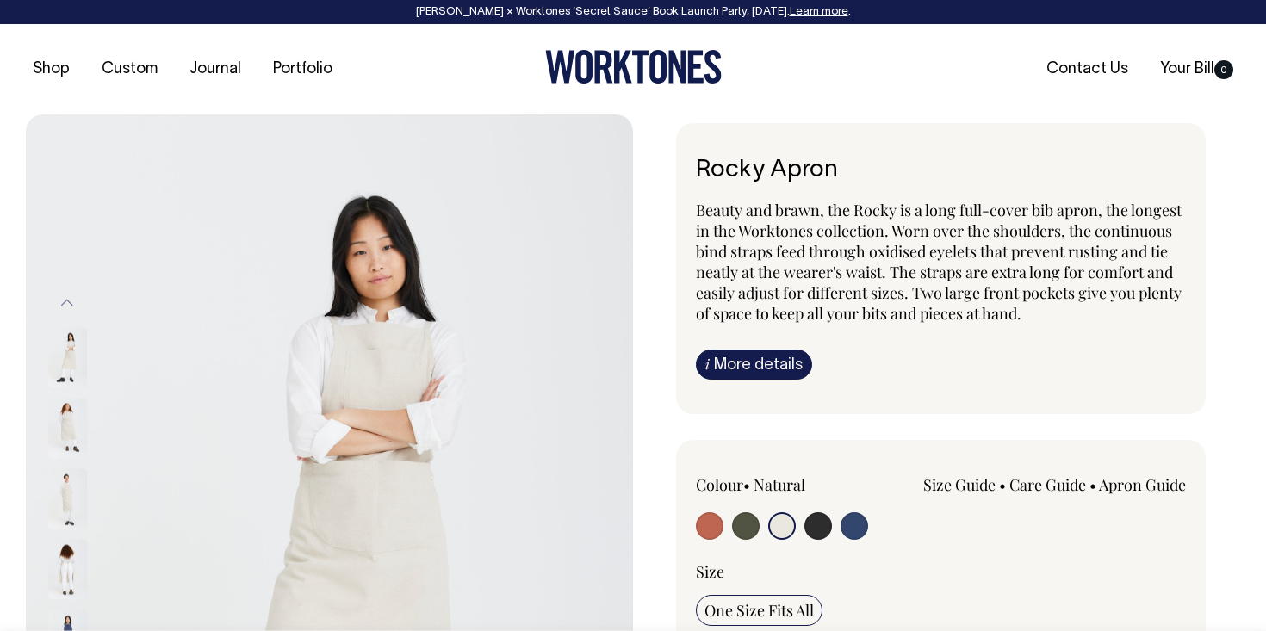
scroll to position [0, 0]
click at [810, 14] on link "Learn more" at bounding box center [819, 12] width 59 height 10
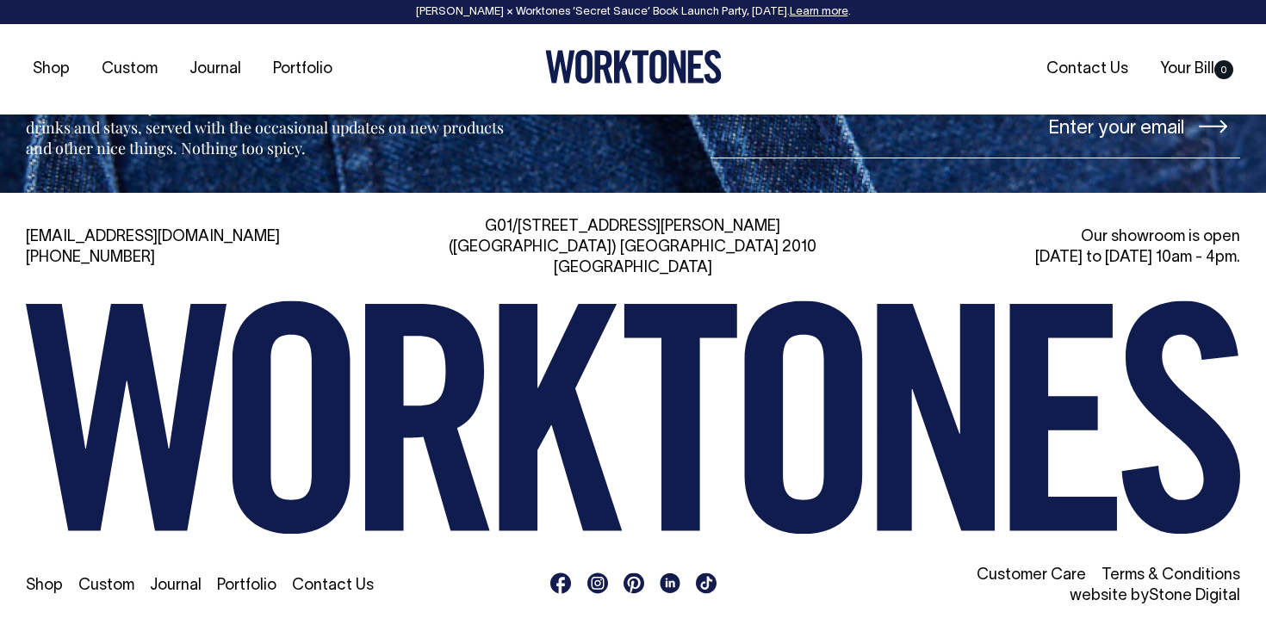
scroll to position [3776, 0]
